Goal: Transaction & Acquisition: Purchase product/service

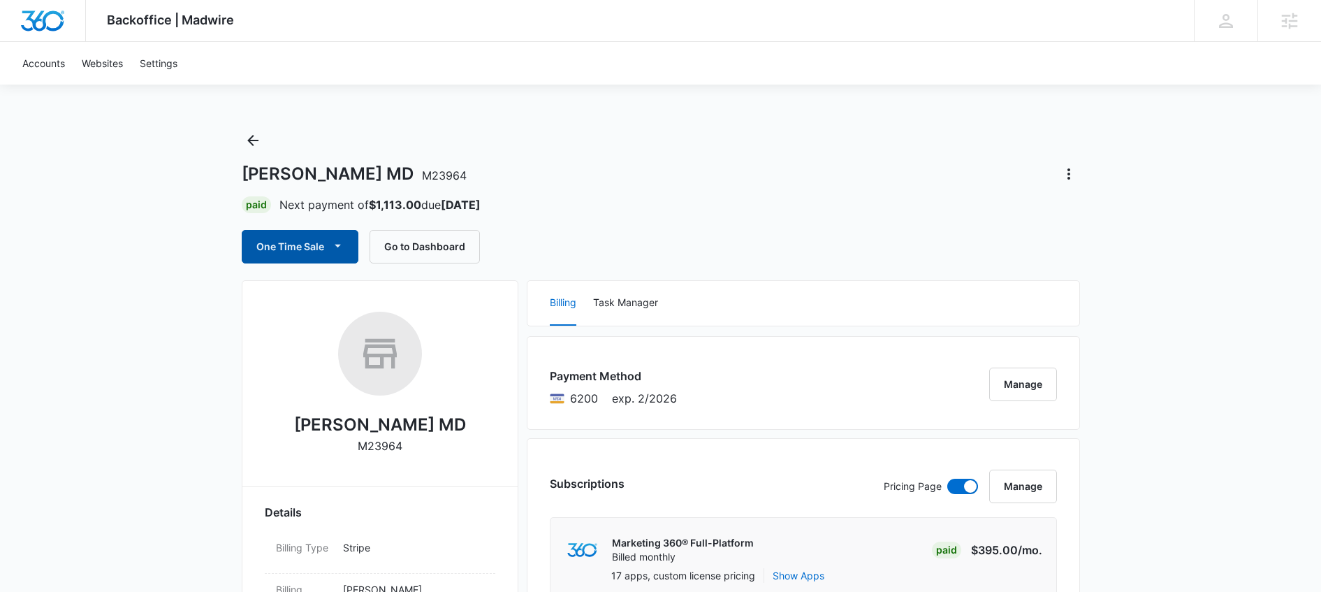
click at [334, 242] on icon "button" at bounding box center [338, 245] width 15 height 15
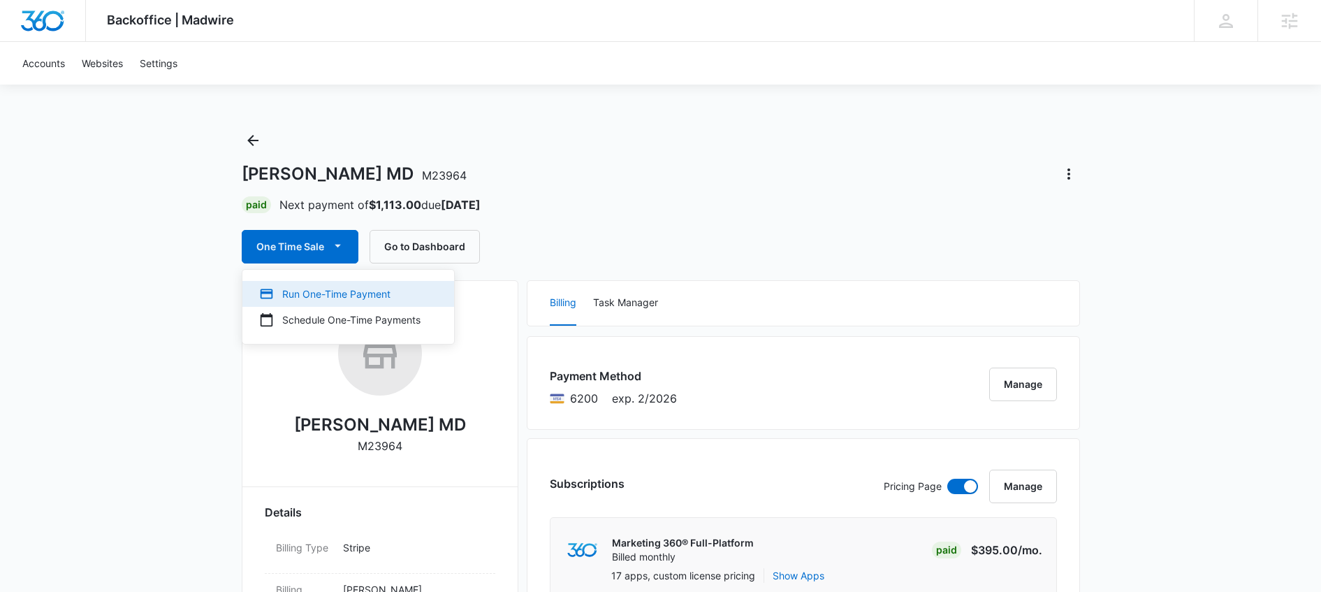
click at [326, 291] on div "Run One-Time Payment" at bounding box center [339, 294] width 161 height 15
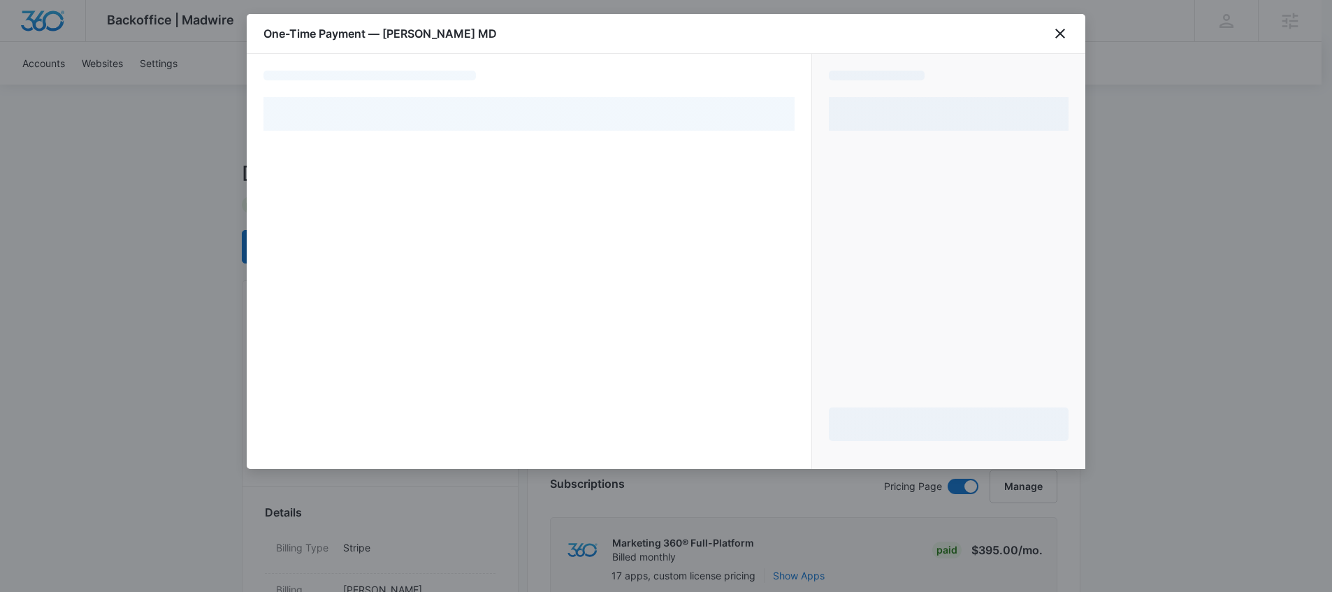
select select "pm_1Mz2RCA4n8RTgNjU2O0FADUl"
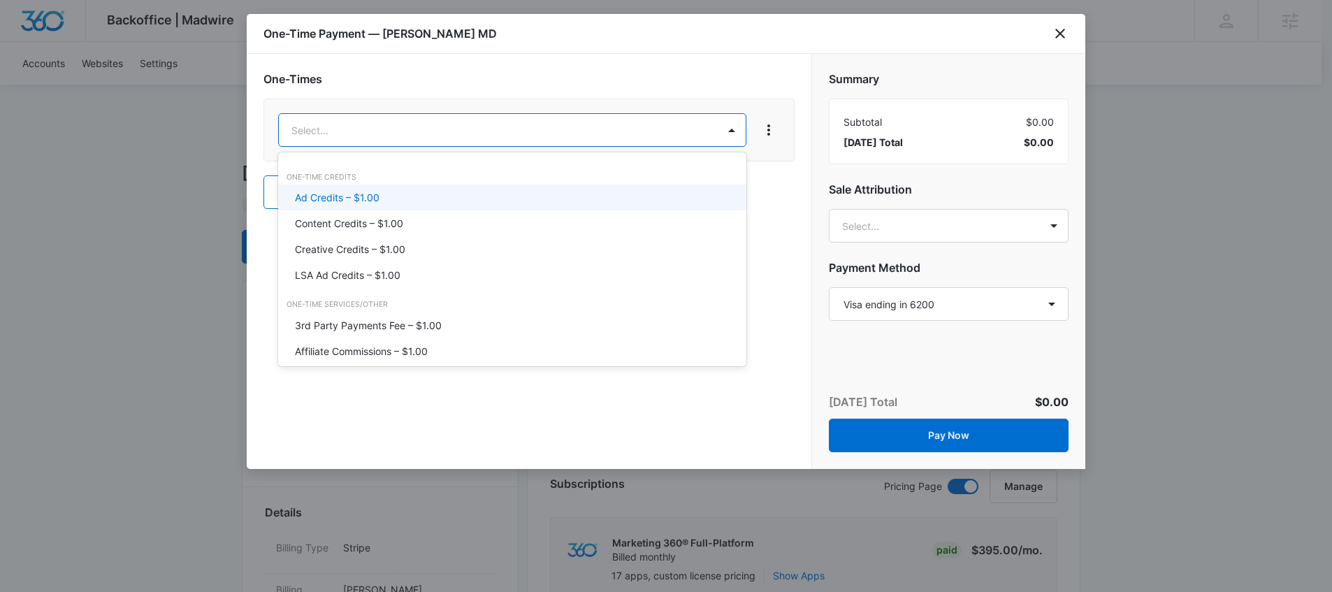
click at [415, 193] on div "Ad Credits – $1.00" at bounding box center [511, 197] width 432 height 15
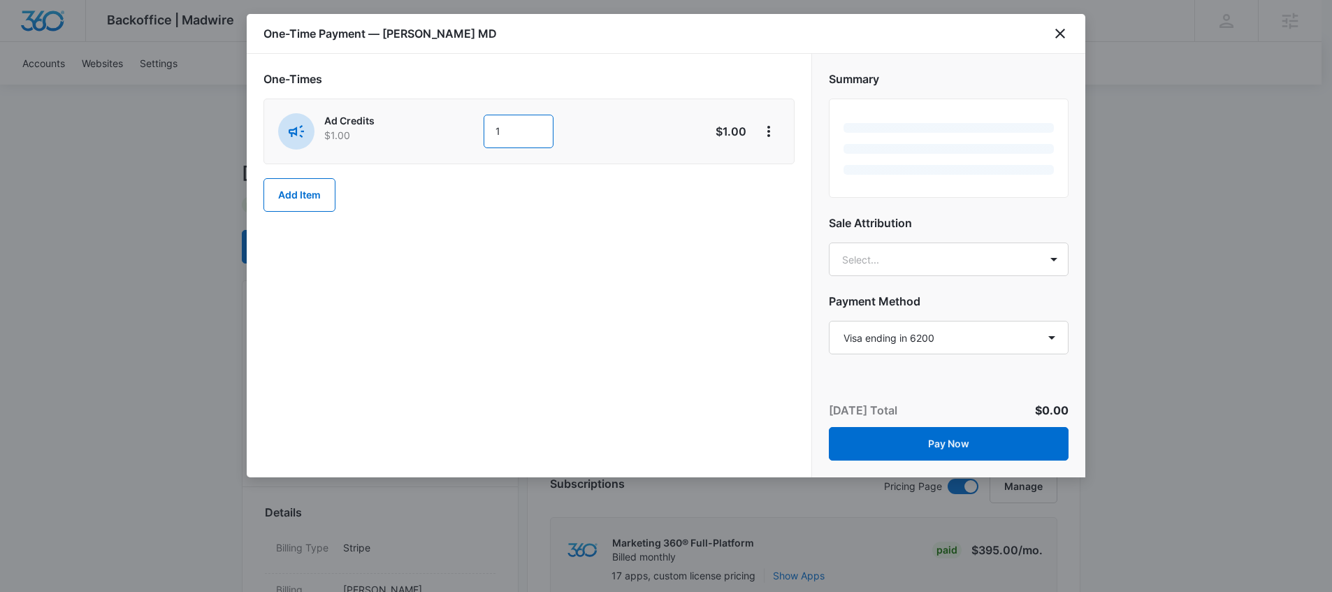
drag, startPoint x: 511, startPoint y: 129, endPoint x: 472, endPoint y: 124, distance: 39.4
click at [472, 124] on div "Ad Credits $1.00 1" at bounding box center [479, 131] width 403 height 36
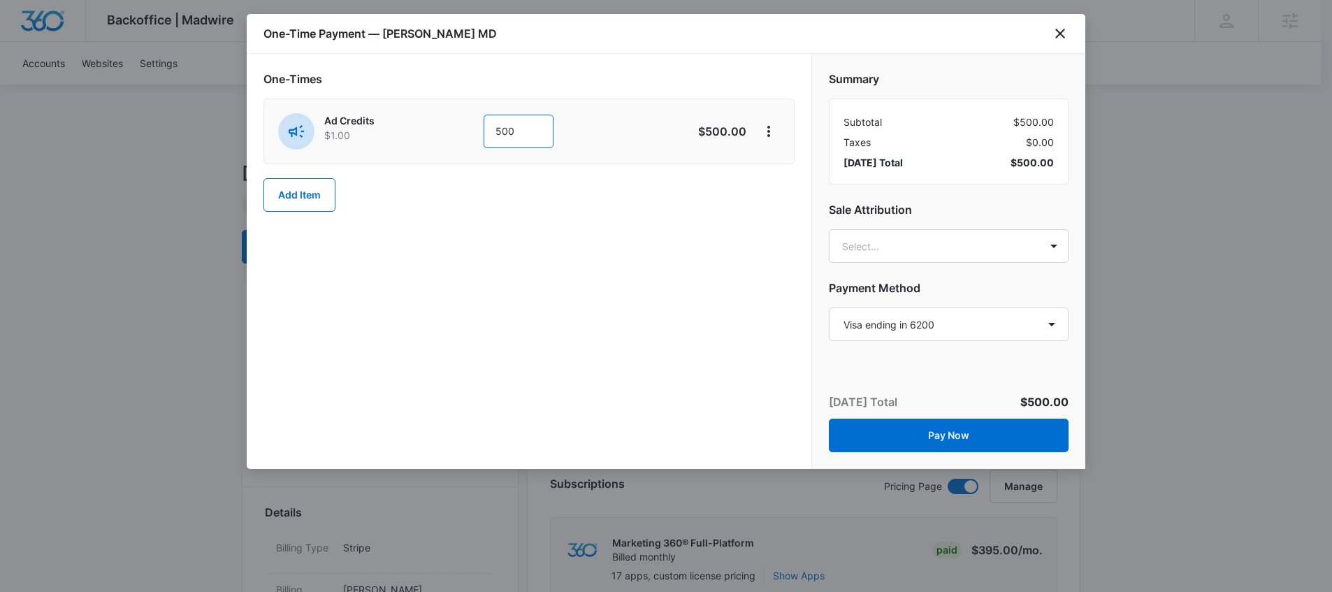
type input "500"
click at [998, 227] on div "Summary Subtotal $500.00 Taxes $0.00 [DATE] Total $500.00 Sale Attribution Sele…" at bounding box center [948, 200] width 273 height 292
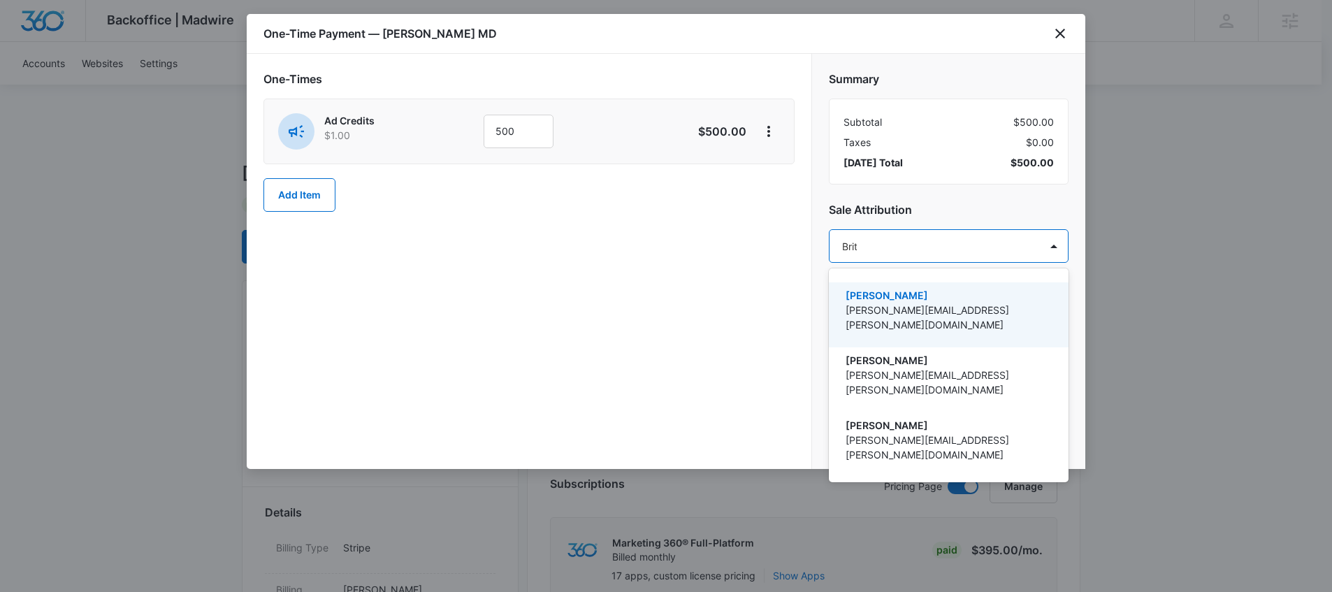
type input "[PERSON_NAME]"
click at [1013, 310] on p "[PERSON_NAME][EMAIL_ADDRESS][PERSON_NAME][DOMAIN_NAME]" at bounding box center [947, 317] width 203 height 29
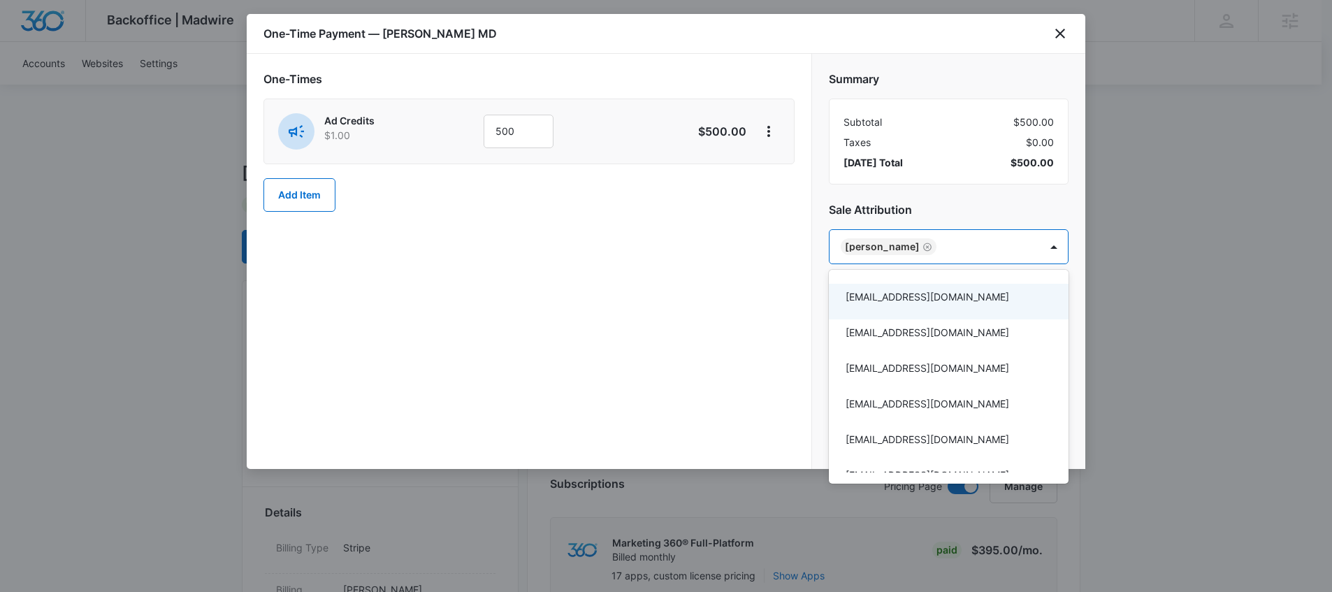
click at [710, 307] on div at bounding box center [666, 296] width 1332 height 592
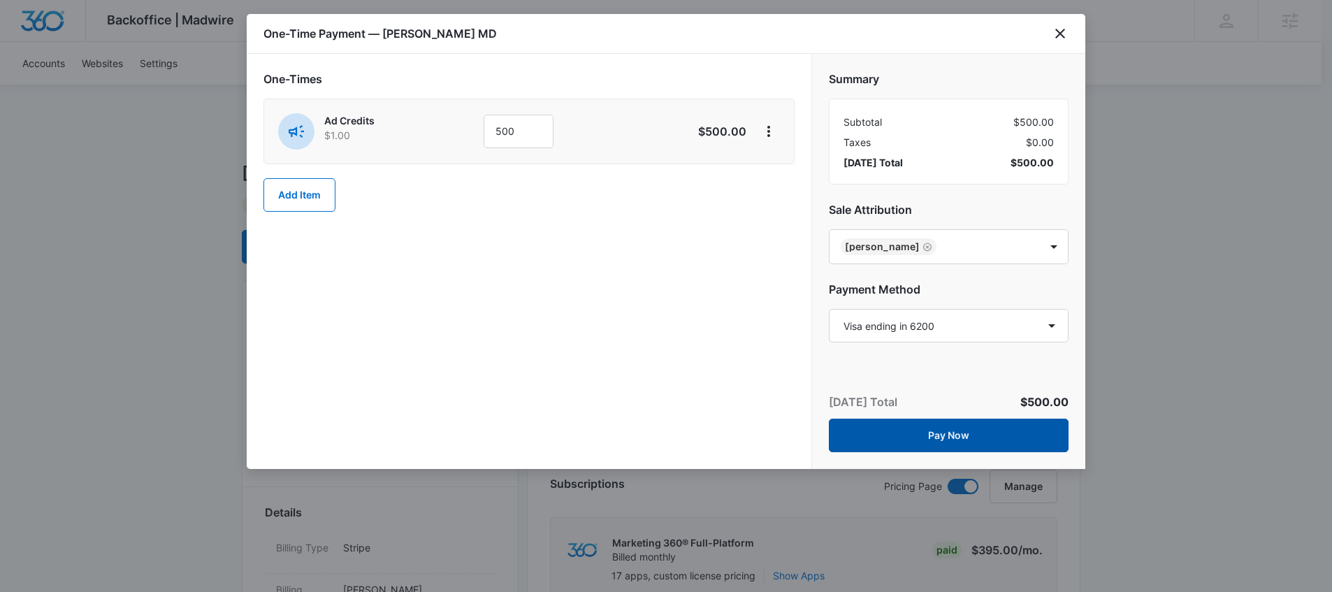
click at [904, 428] on button "Pay Now" at bounding box center [949, 436] width 240 height 34
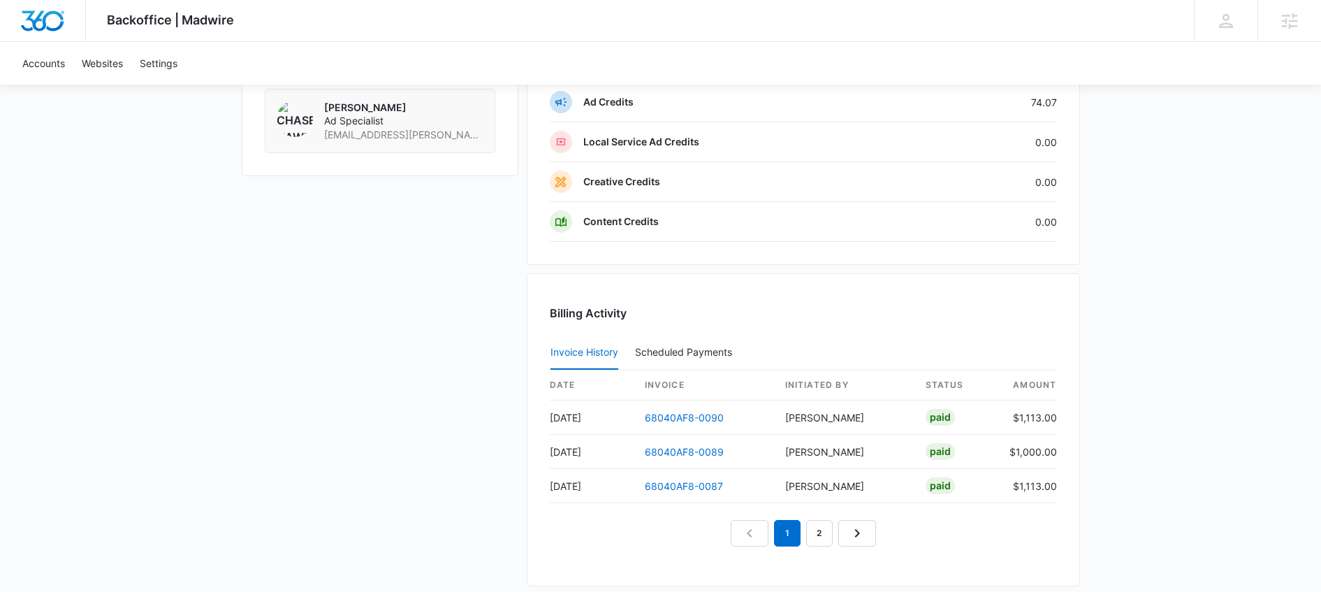
scroll to position [1363, 0]
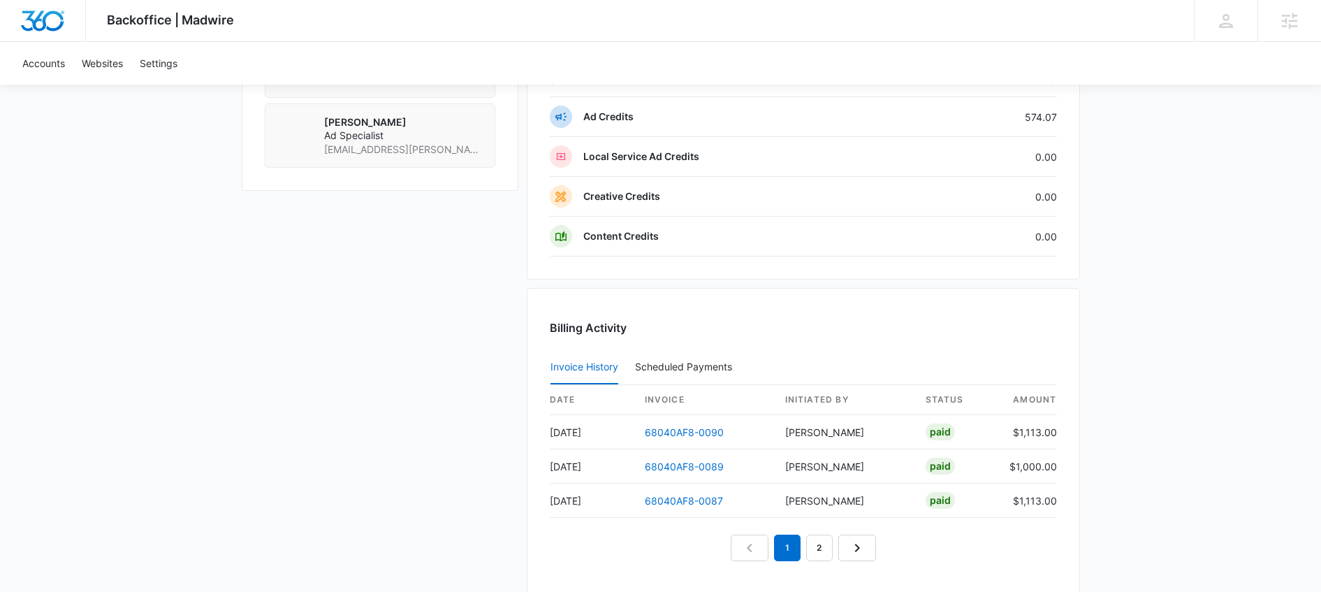
scroll to position [1175, 0]
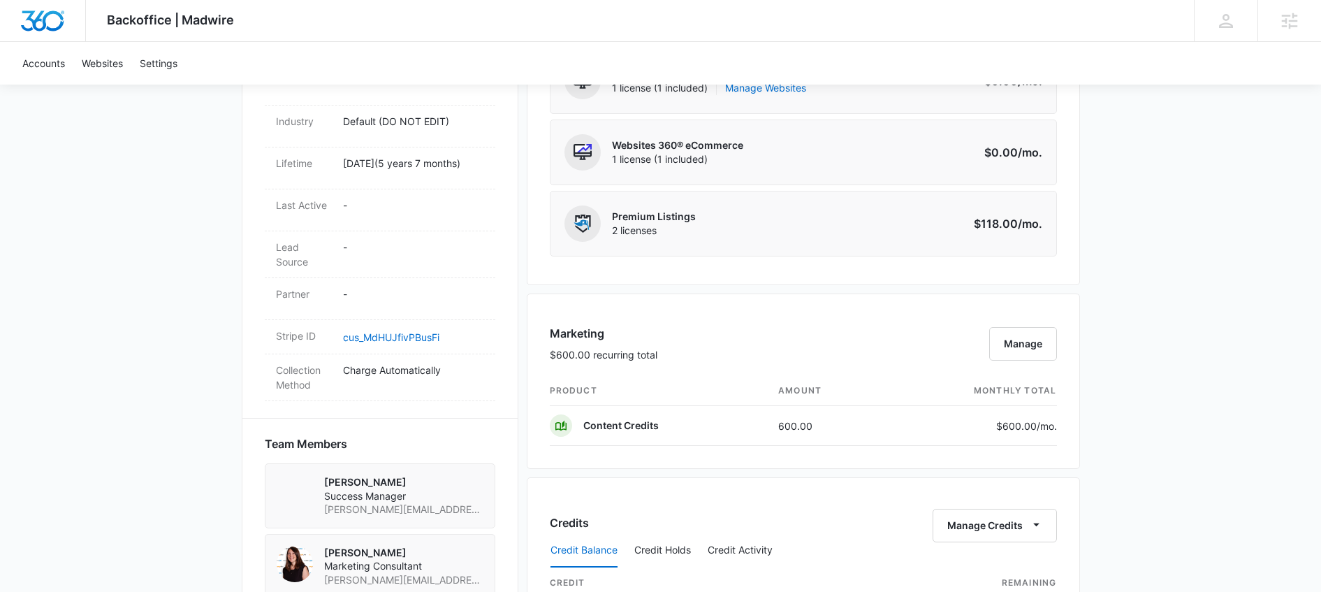
scroll to position [736, 0]
